Goal: Navigation & Orientation: Find specific page/section

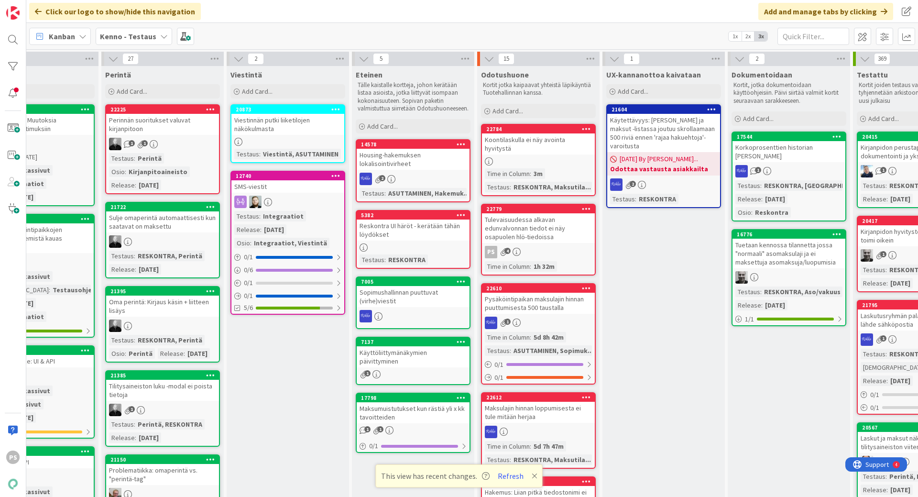
scroll to position [0, 409]
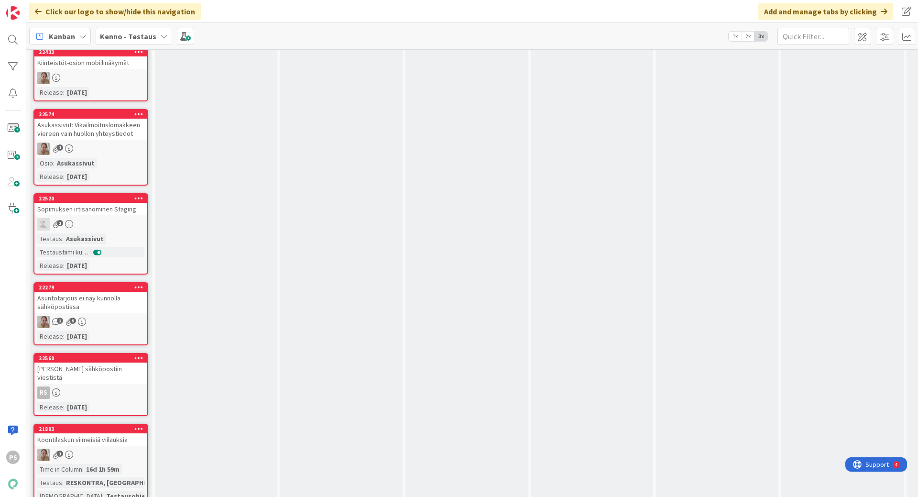
scroll to position [2585, 0]
